Goal: Task Accomplishment & Management: Use online tool/utility

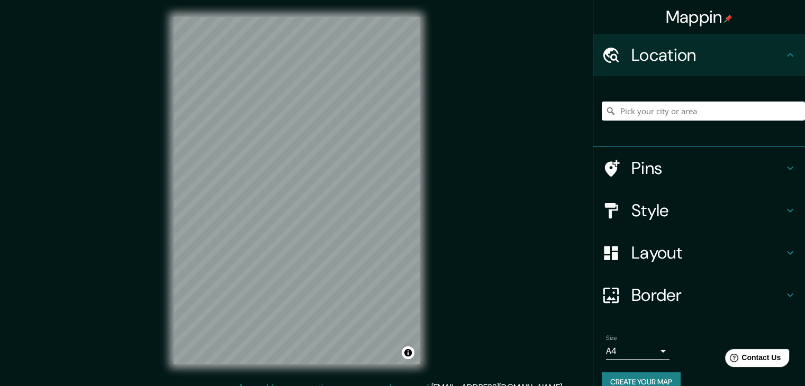
click at [714, 172] on h4 "Pins" at bounding box center [707, 168] width 152 height 21
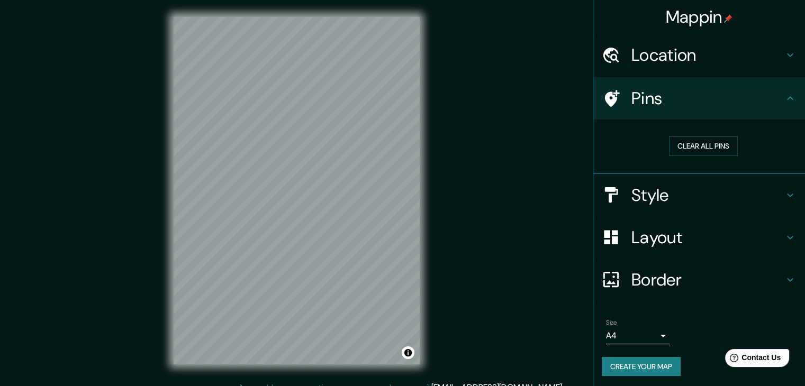
click at [742, 111] on div "Pins" at bounding box center [699, 98] width 212 height 42
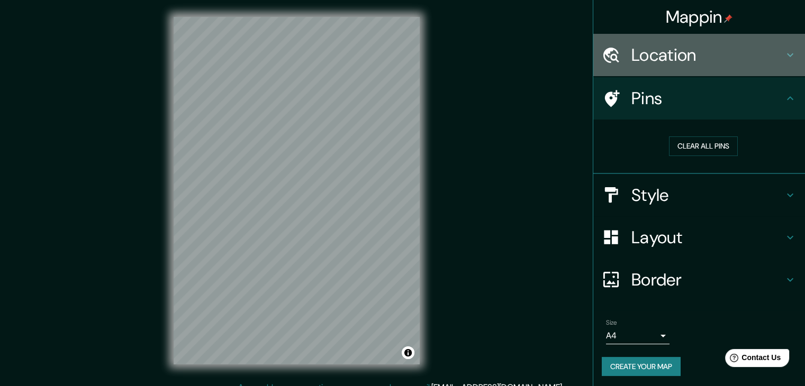
click at [758, 65] on h4 "Location" at bounding box center [707, 54] width 152 height 21
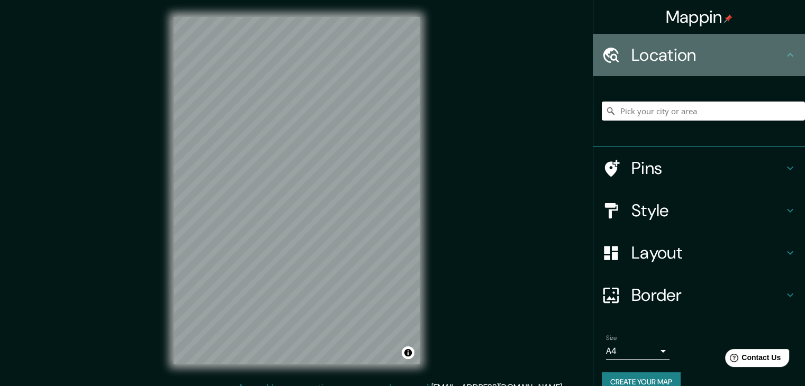
click at [758, 65] on h4 "Location" at bounding box center [707, 54] width 152 height 21
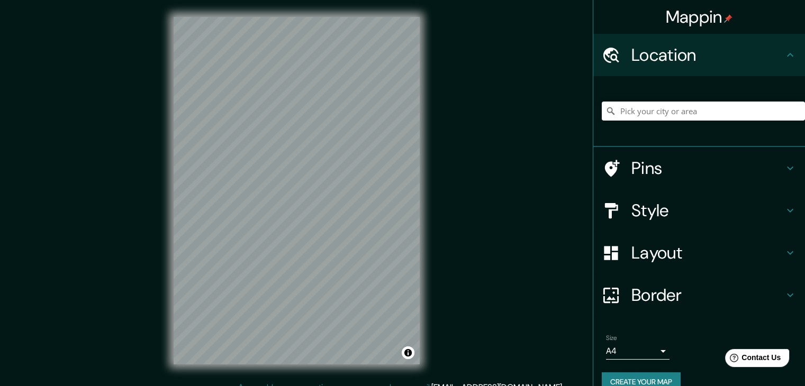
click at [663, 210] on h4 "Style" at bounding box center [707, 210] width 152 height 21
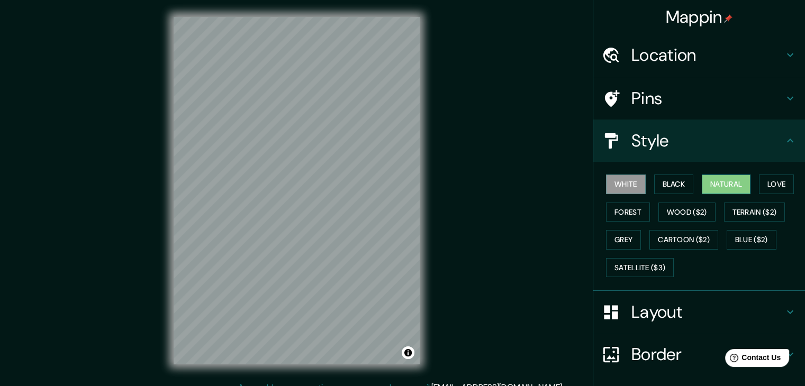
click at [701, 177] on button "Natural" at bounding box center [725, 185] width 49 height 20
click at [675, 183] on button "Black" at bounding box center [674, 185] width 40 height 20
click at [639, 189] on div "White Black Natural Love Forest Wood ($2) Terrain ($2) Grey Cartoon ($2) Blue (…" at bounding box center [702, 225] width 203 height 111
click at [630, 182] on button "White" at bounding box center [626, 185] width 40 height 20
click at [632, 203] on button "Forest" at bounding box center [628, 213] width 44 height 20
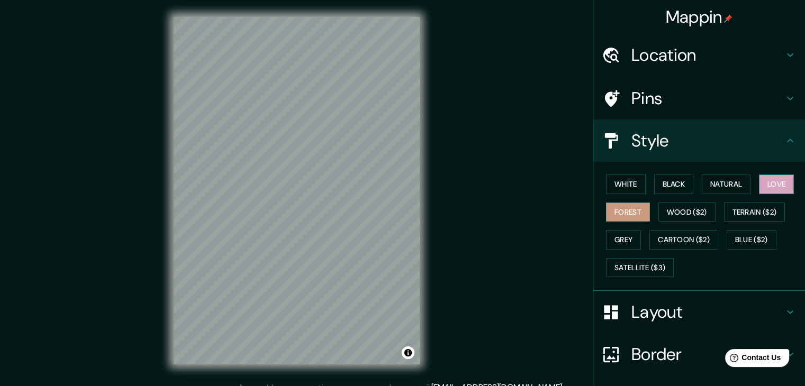
click at [770, 180] on button "Love" at bounding box center [776, 185] width 35 height 20
click at [651, 263] on button "Satellite ($3)" at bounding box center [640, 268] width 68 height 20
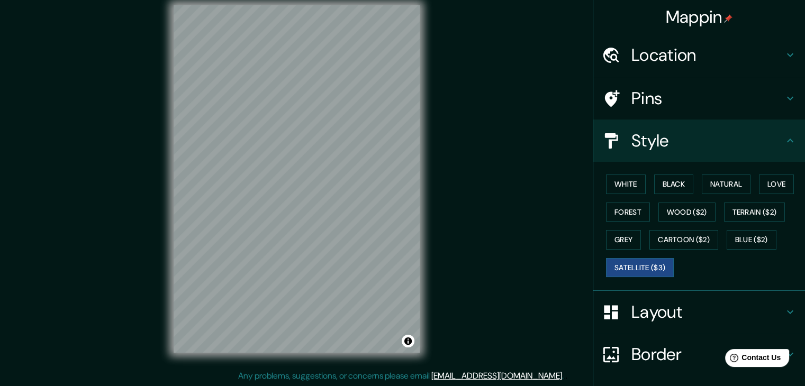
scroll to position [12, 0]
click at [627, 181] on button "White" at bounding box center [626, 185] width 40 height 20
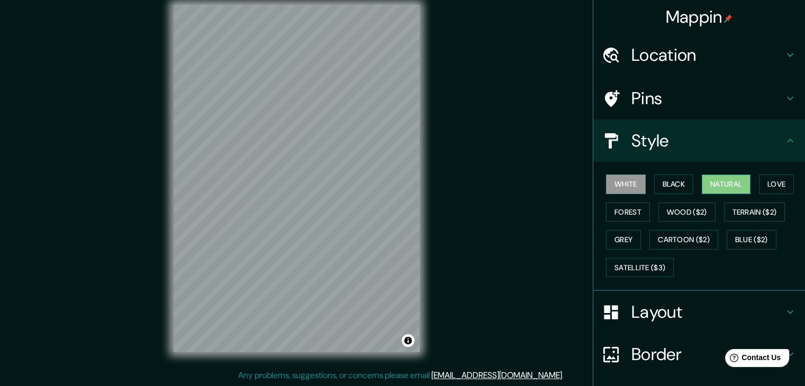
click at [717, 187] on button "Natural" at bounding box center [725, 185] width 49 height 20
click at [641, 266] on button "Satellite ($3)" at bounding box center [640, 268] width 68 height 20
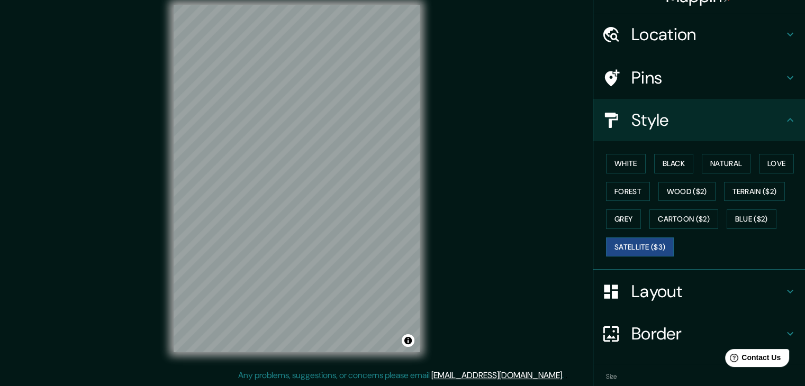
scroll to position [76, 0]
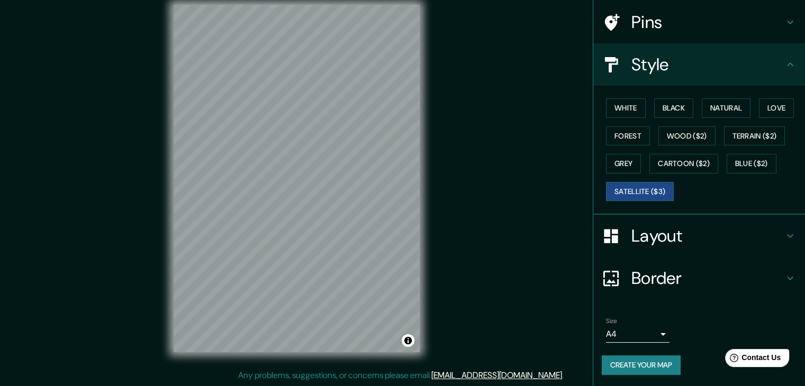
click at [656, 240] on h4 "Layout" at bounding box center [707, 235] width 152 height 21
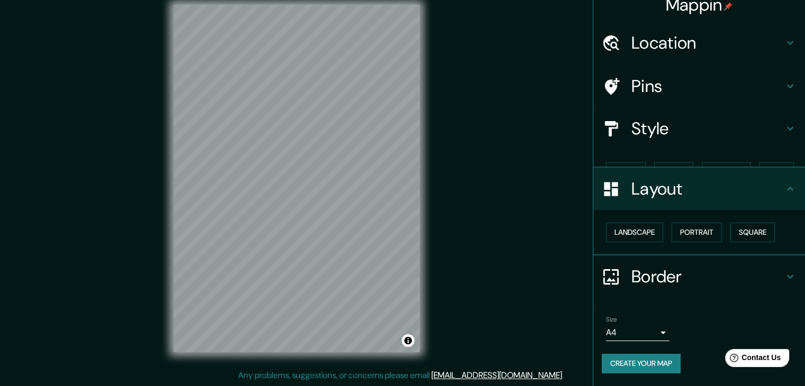
scroll to position [0, 0]
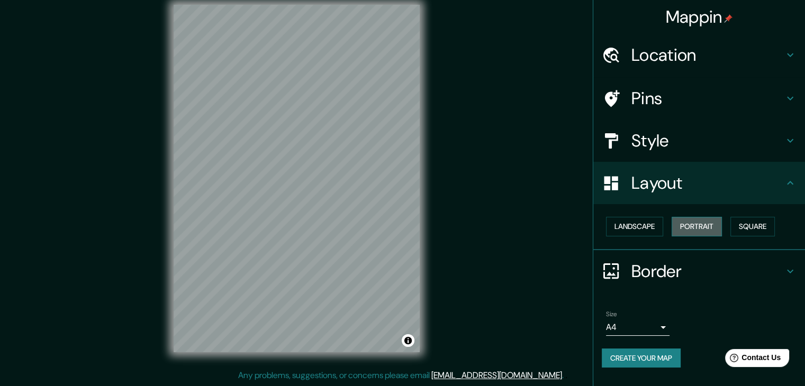
click at [689, 230] on button "Portrait" at bounding box center [696, 227] width 50 height 20
click at [744, 225] on button "Square" at bounding box center [752, 227] width 44 height 20
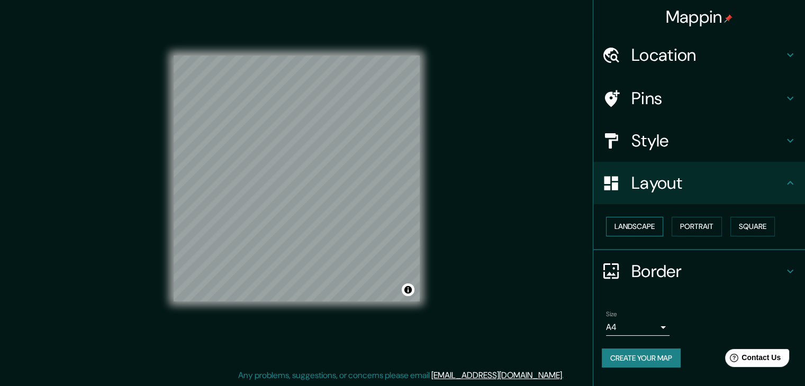
click at [660, 229] on button "Landscape" at bounding box center [634, 227] width 57 height 20
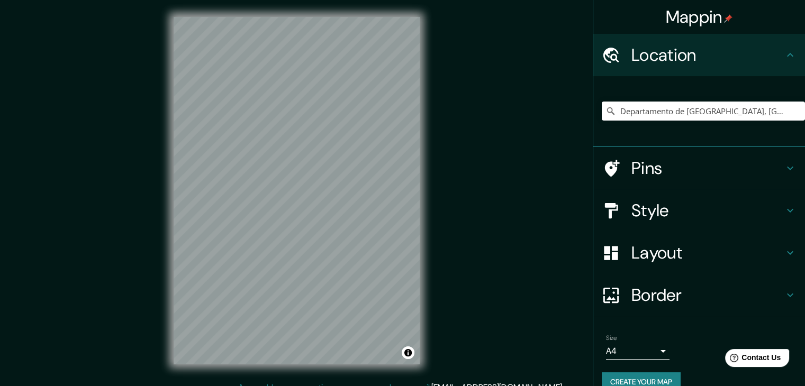
scroll to position [12, 0]
